Goal: Transaction & Acquisition: Purchase product/service

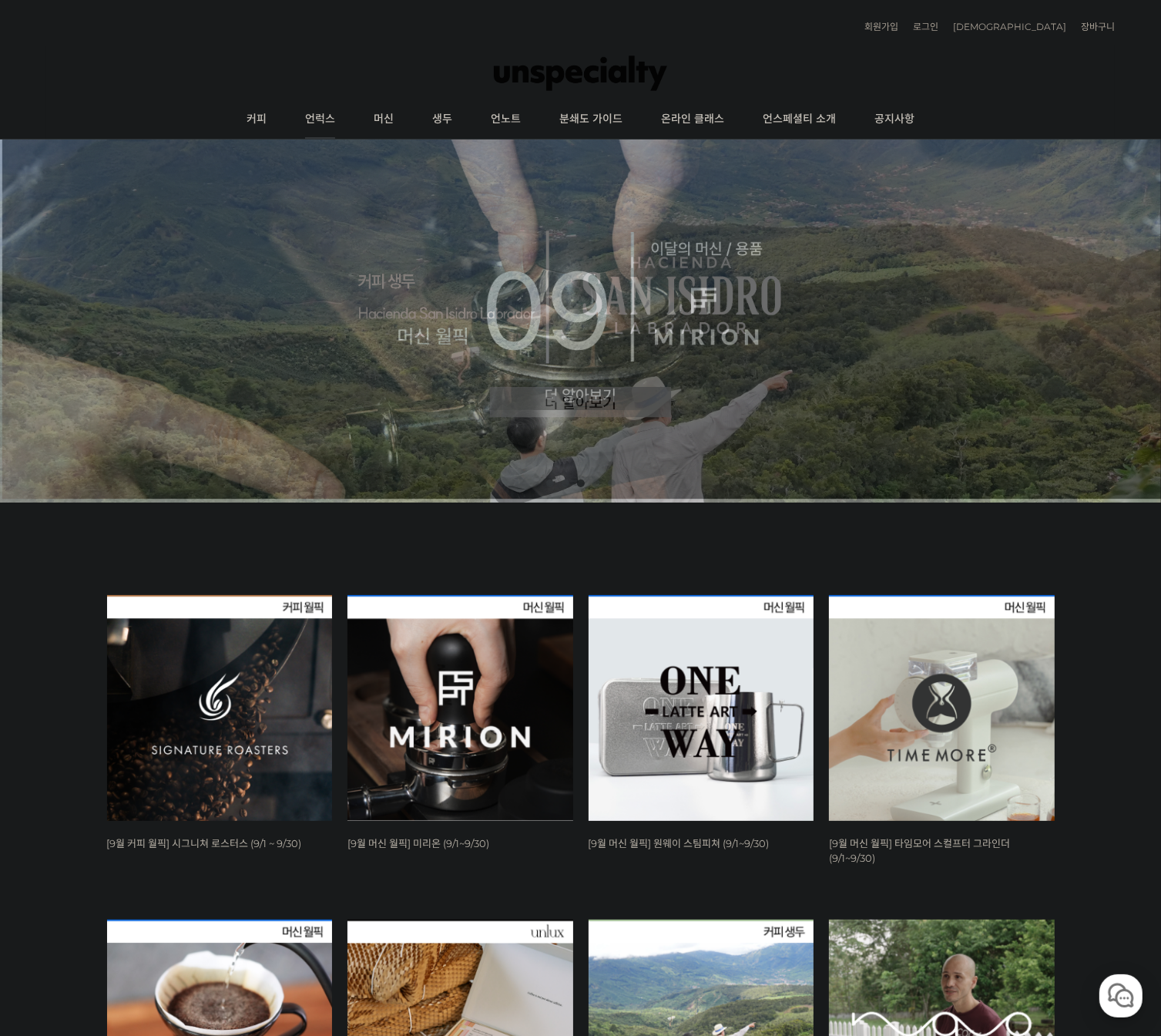
click at [329, 118] on link "언럭스" at bounding box center [321, 118] width 68 height 38
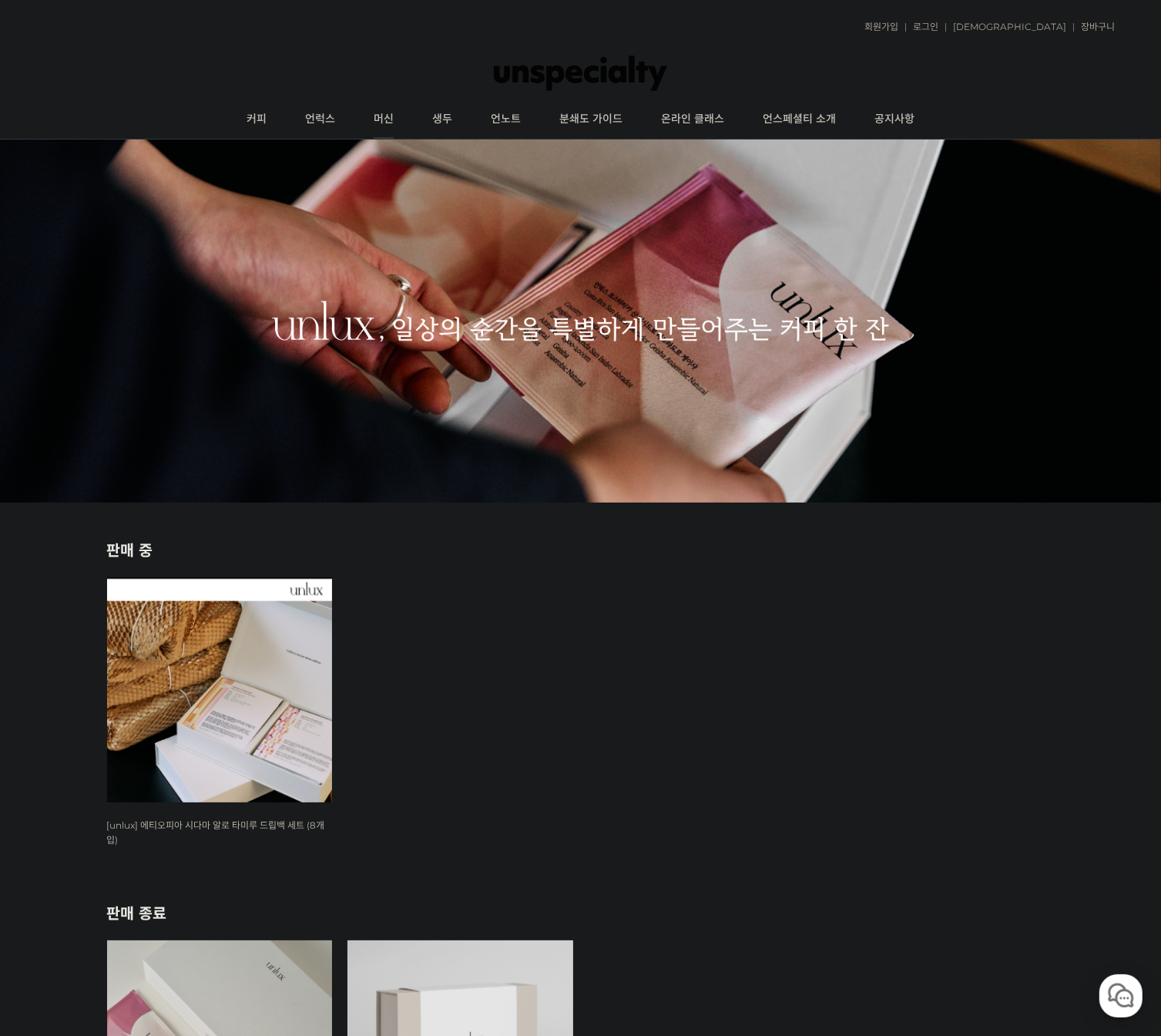
click at [373, 108] on link "머신" at bounding box center [384, 118] width 59 height 38
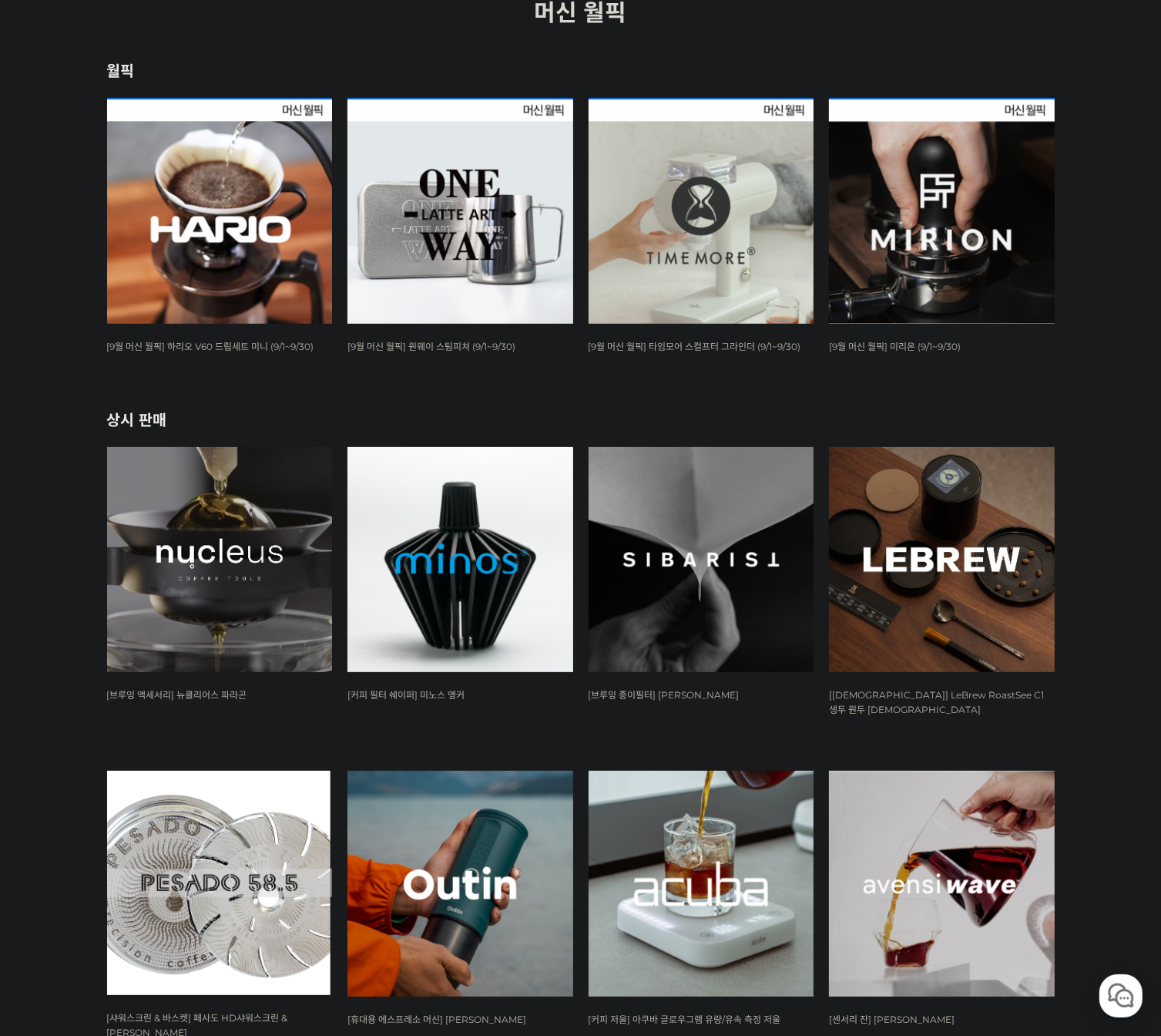
scroll to position [304, 0]
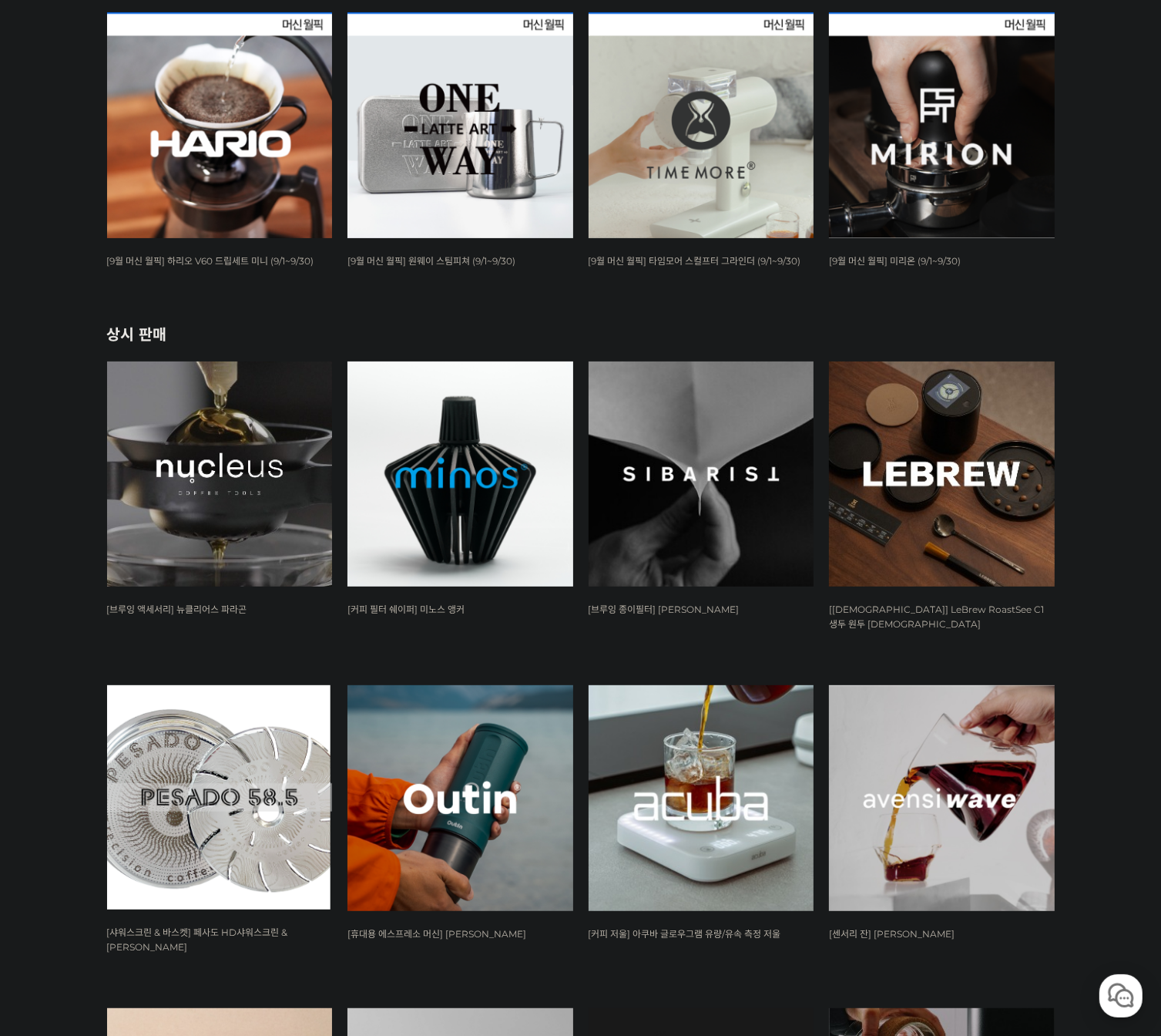
click at [898, 730] on img at bounding box center [941, 798] width 226 height 226
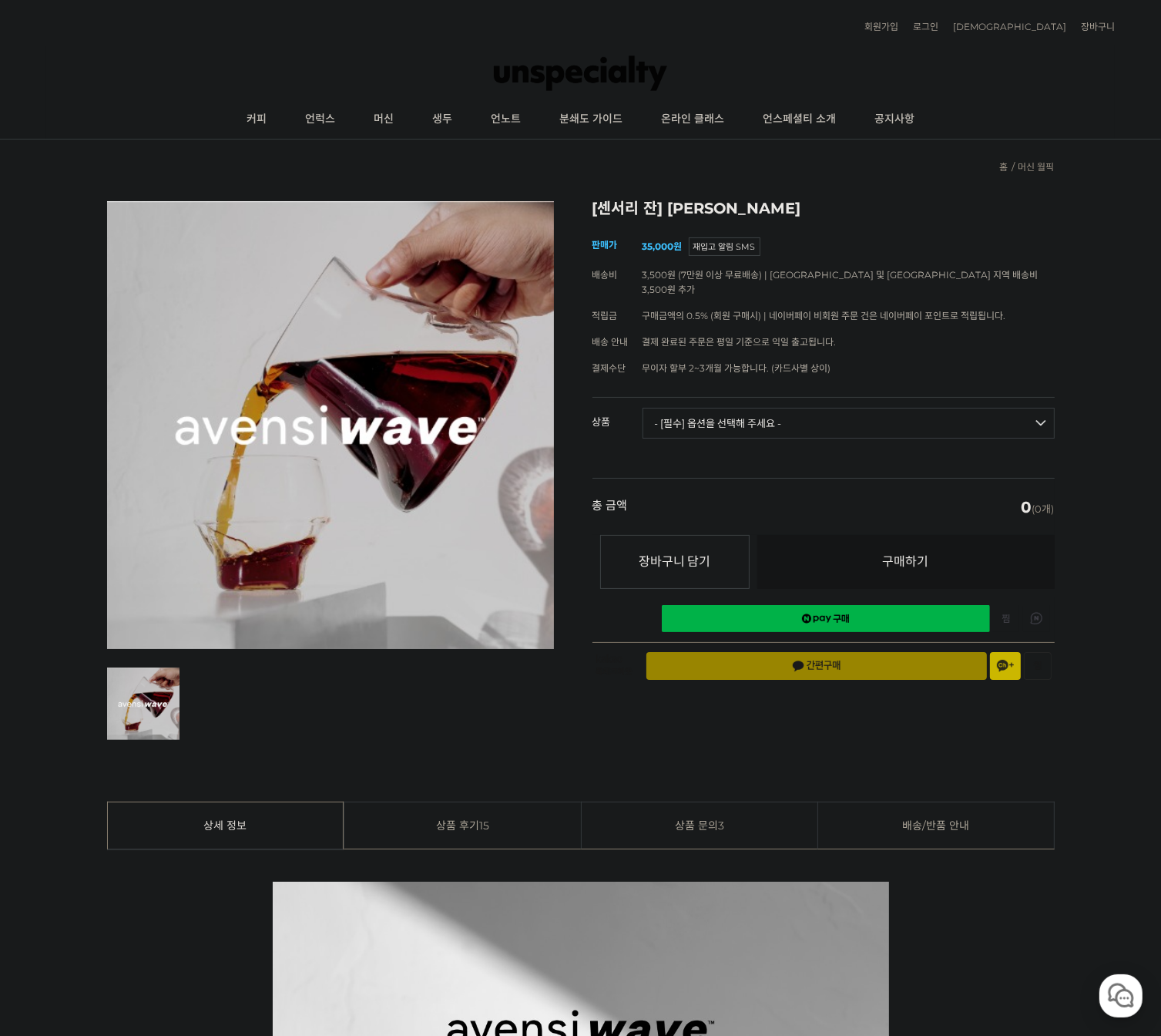
click at [840, 422] on td "- [필수] 옵션을 선택해 주세요 - ------------------- [아벤시 웨이브] 3종 세트 [품절] [아벤시 웨이브] 사이클론 센서…" at bounding box center [849, 429] width 412 height 64
click at [852, 408] on select "- [필수] 옵션을 선택해 주세요 - ------------------- [아벤시 웨이브] 3종 세트 [품절] [아벤시 웨이브] 사이클론 센서…" at bounding box center [849, 423] width 412 height 31
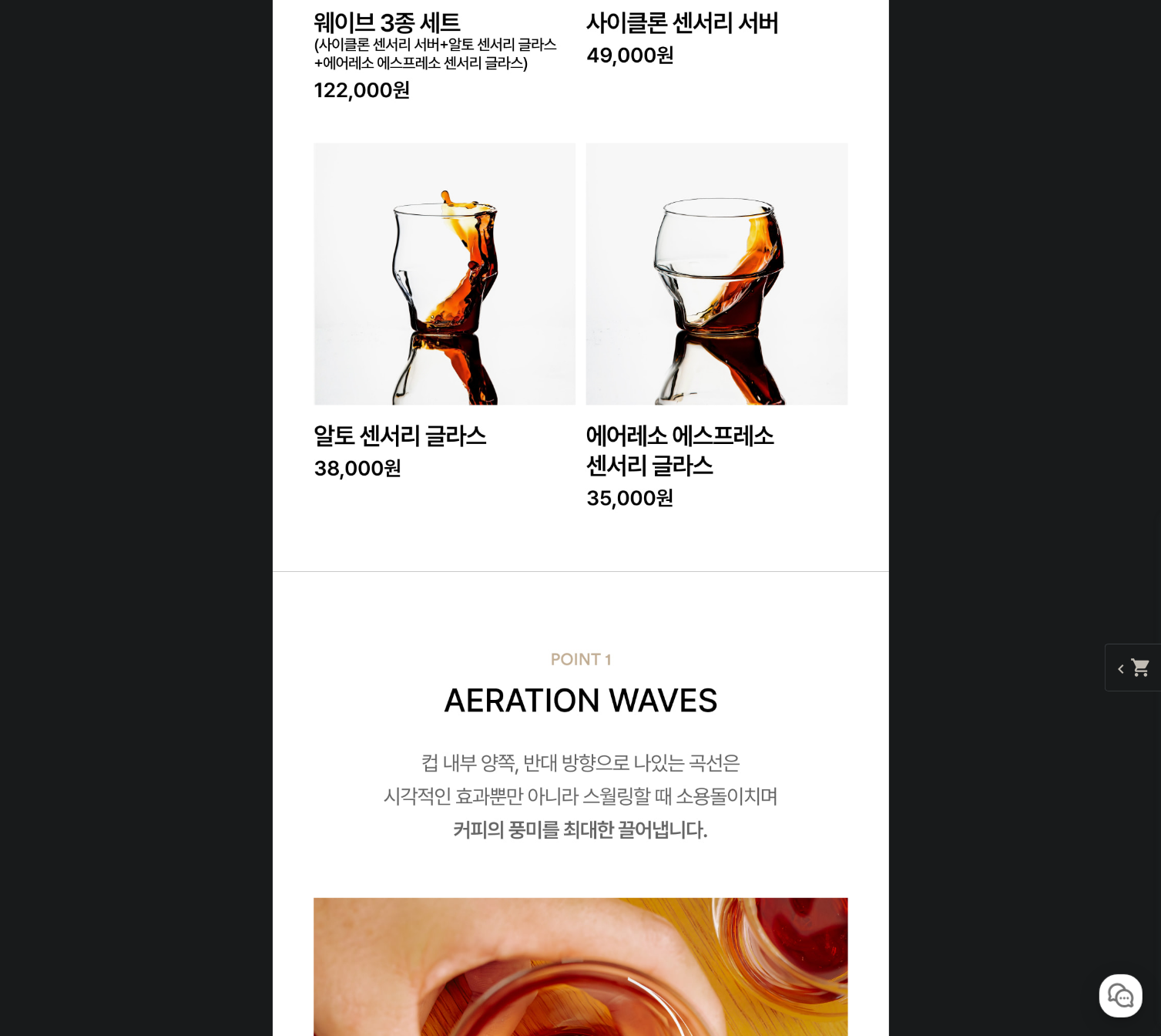
scroll to position [3083, 0]
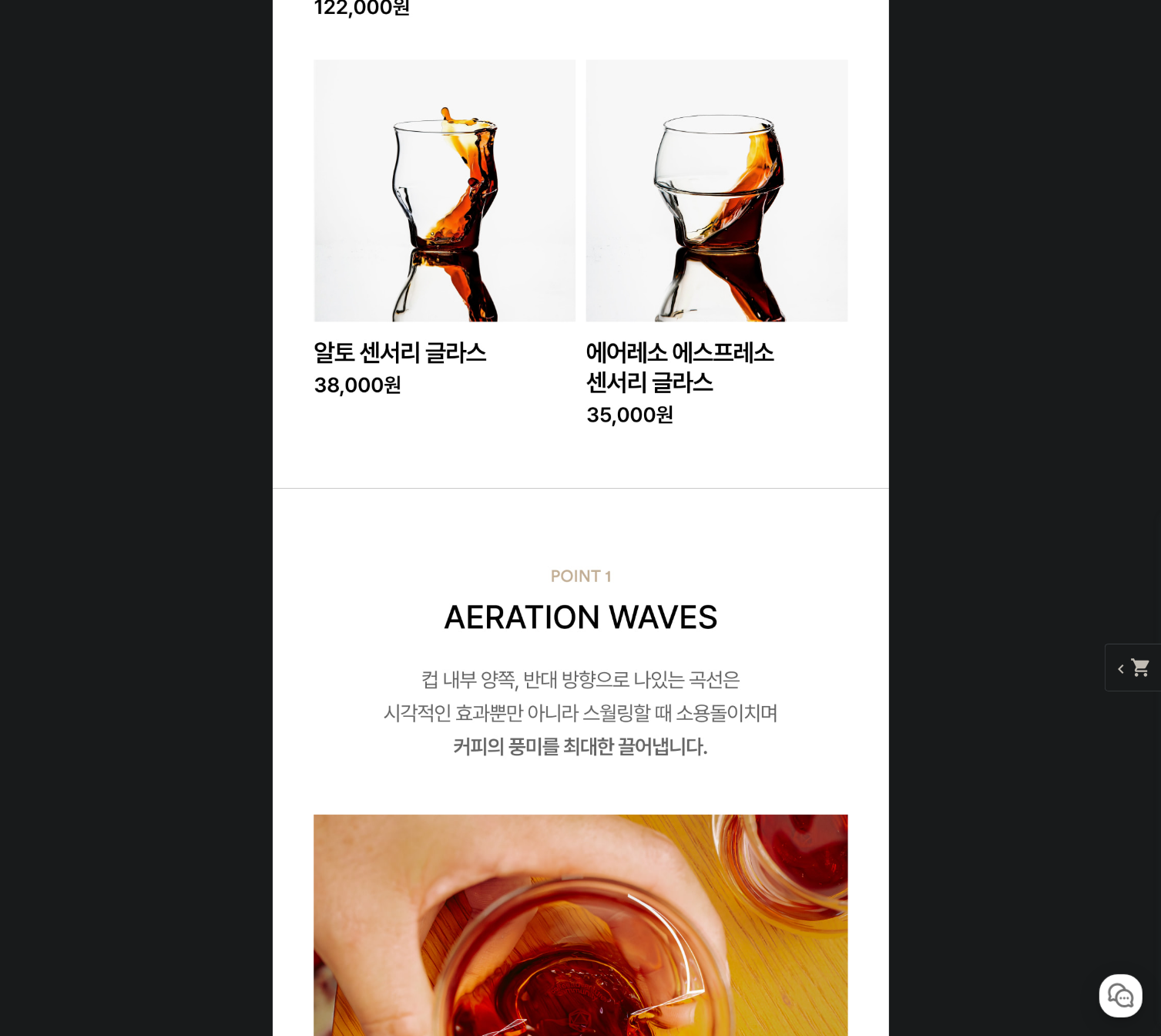
drag, startPoint x: 761, startPoint y: 350, endPoint x: 766, endPoint y: 336, distance: 14.9
